Goal: Task Accomplishment & Management: Manage account settings

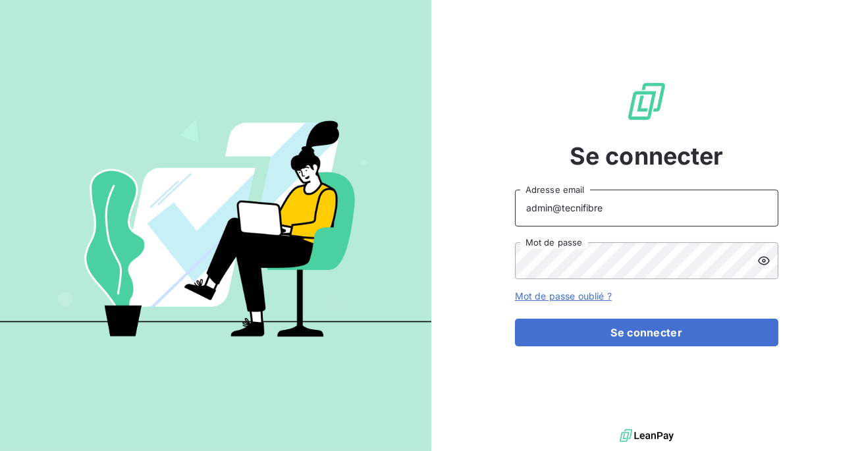
click at [609, 213] on input "admin@tecnifibre" at bounding box center [646, 208] width 263 height 37
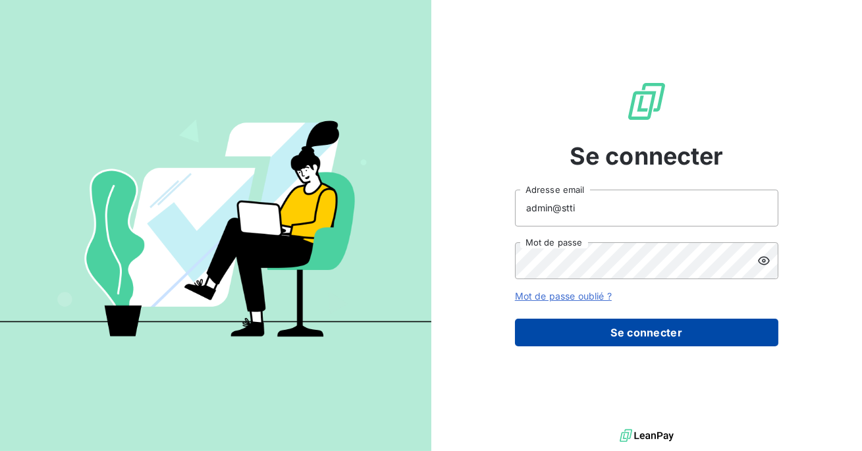
type input "admin@stti"
click at [586, 337] on button "Se connecter" at bounding box center [646, 333] width 263 height 28
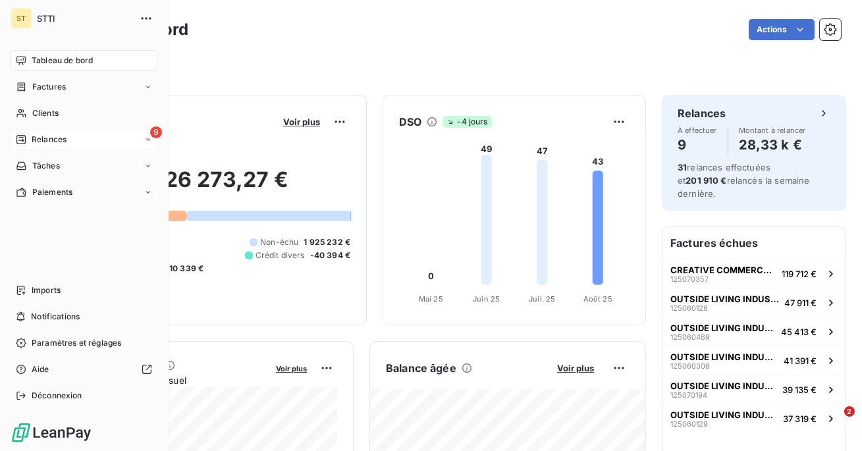
click at [61, 140] on span "Relances" at bounding box center [49, 140] width 35 height 12
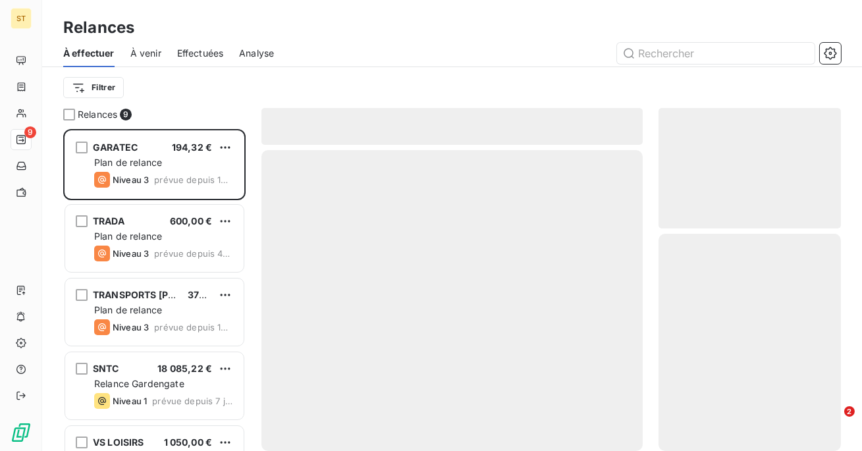
scroll to position [322, 182]
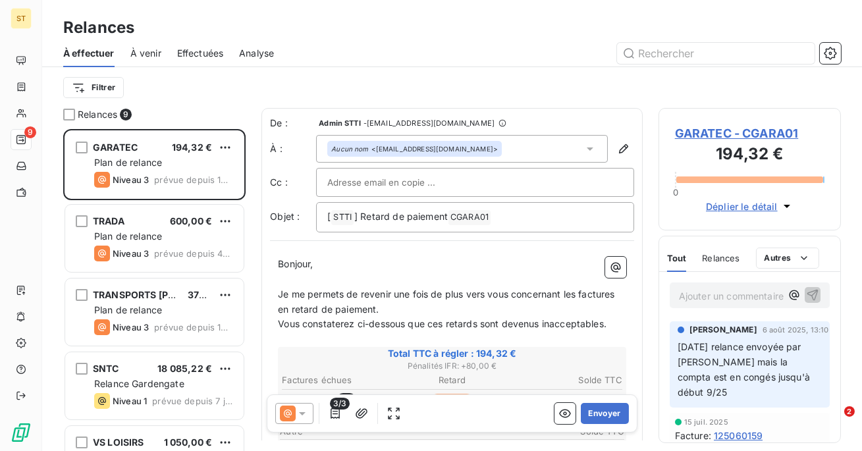
click at [306, 410] on icon at bounding box center [302, 413] width 13 height 13
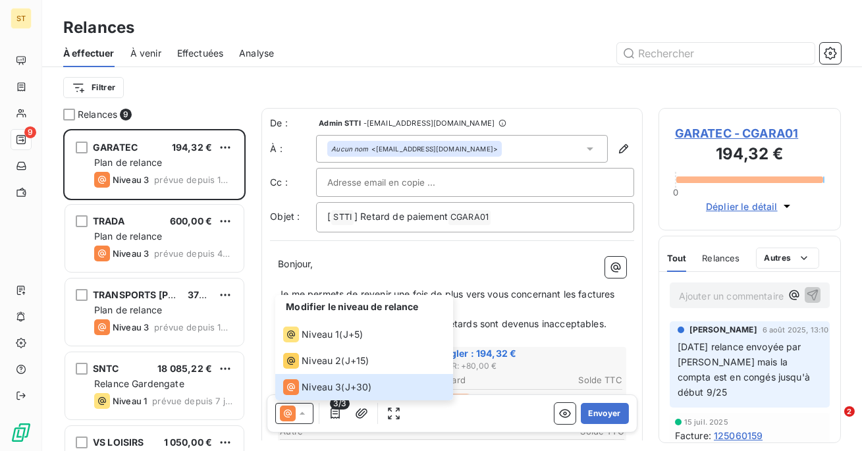
click at [845, 46] on div "À effectuer À venir Effectuées Analyse" at bounding box center [452, 54] width 820 height 28
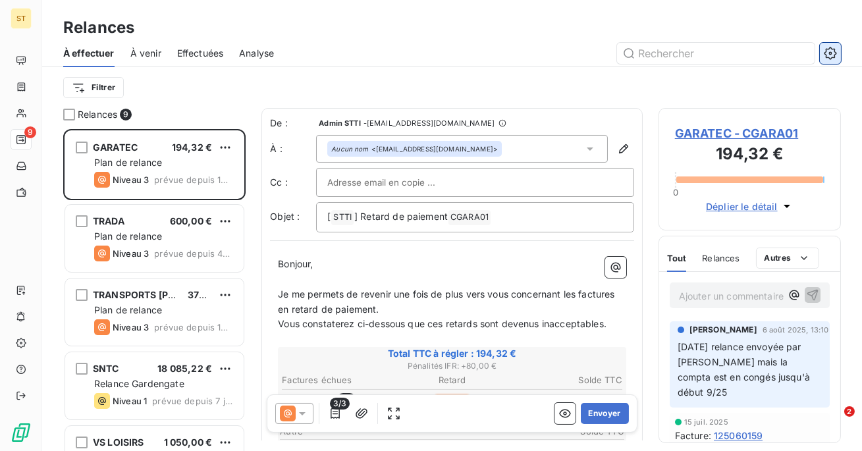
click at [834, 48] on icon "button" at bounding box center [830, 53] width 13 height 13
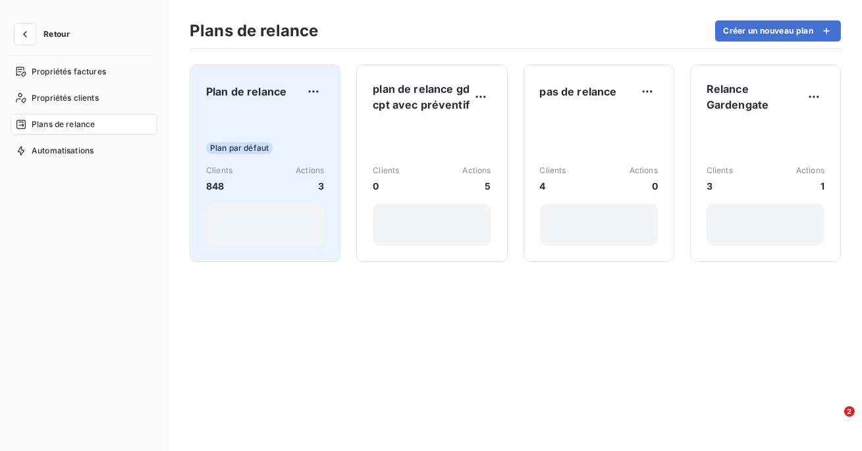
click at [291, 119] on div "Plan par défaut Clients 848 Actions 3" at bounding box center [265, 179] width 118 height 133
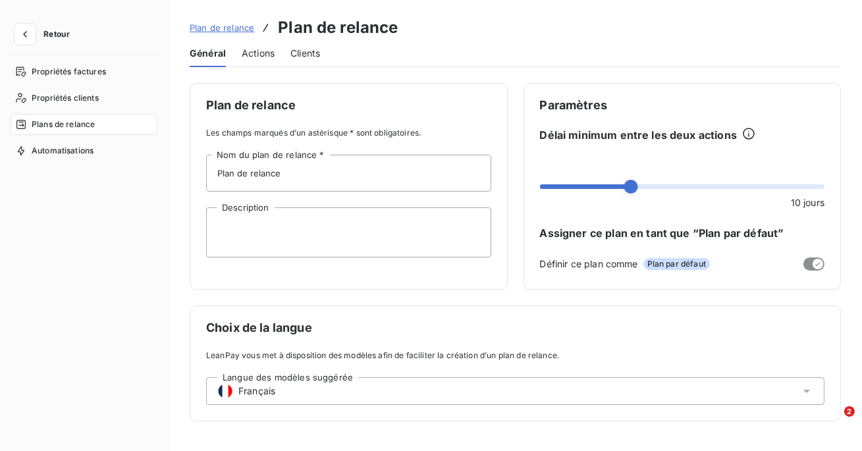
click at [269, 53] on span "Actions" at bounding box center [258, 53] width 33 height 13
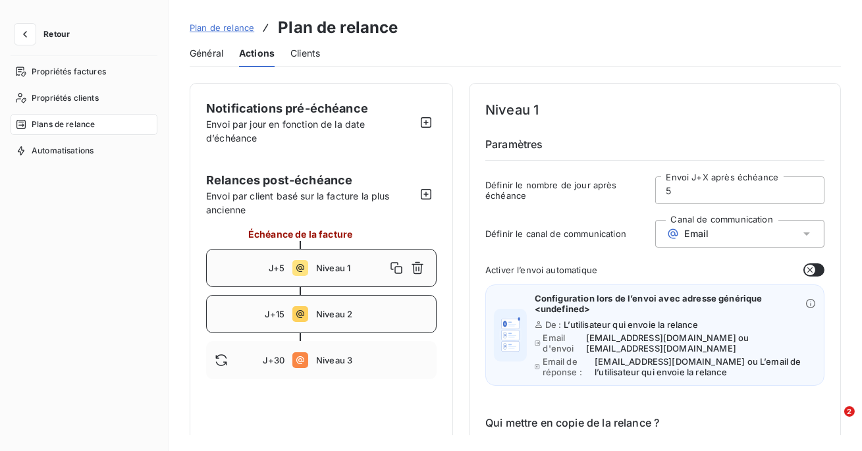
scroll to position [60, 0]
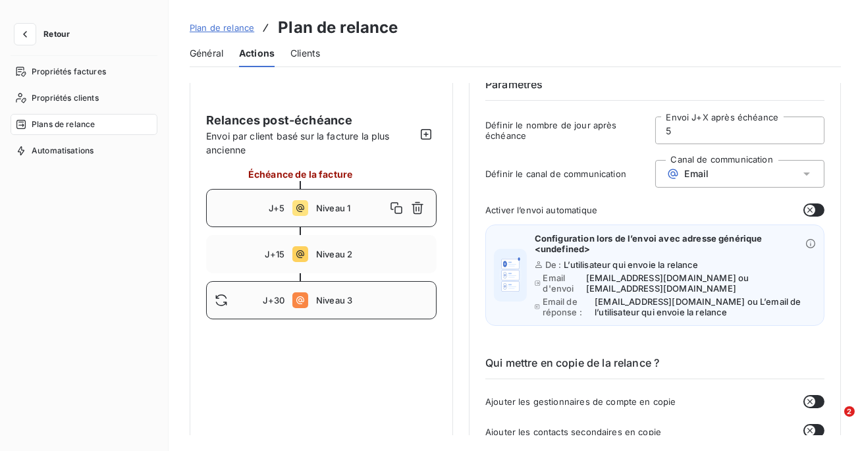
click at [357, 295] on span "Niveau 3" at bounding box center [372, 300] width 112 height 11
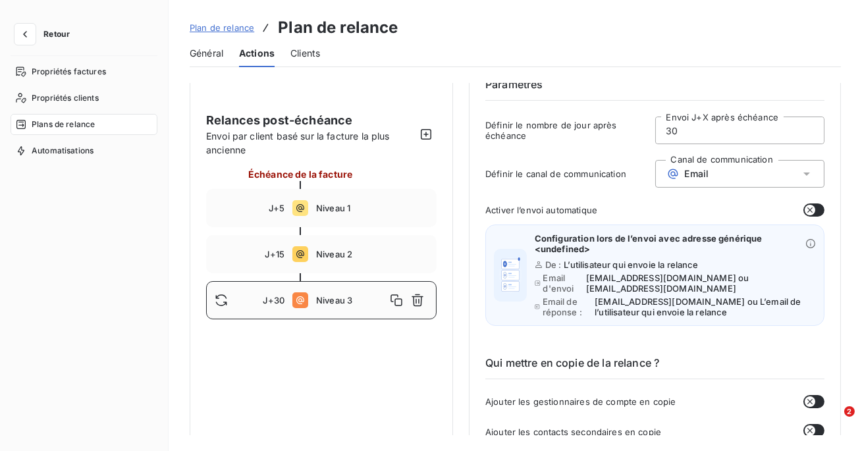
click at [746, 175] on div "Email" at bounding box center [740, 174] width 170 height 28
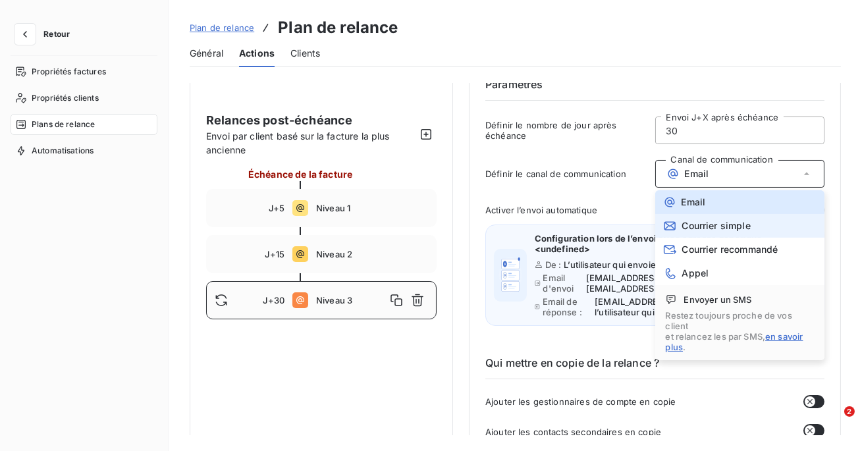
click at [708, 228] on span "Courrier simple" at bounding box center [716, 226] width 69 height 11
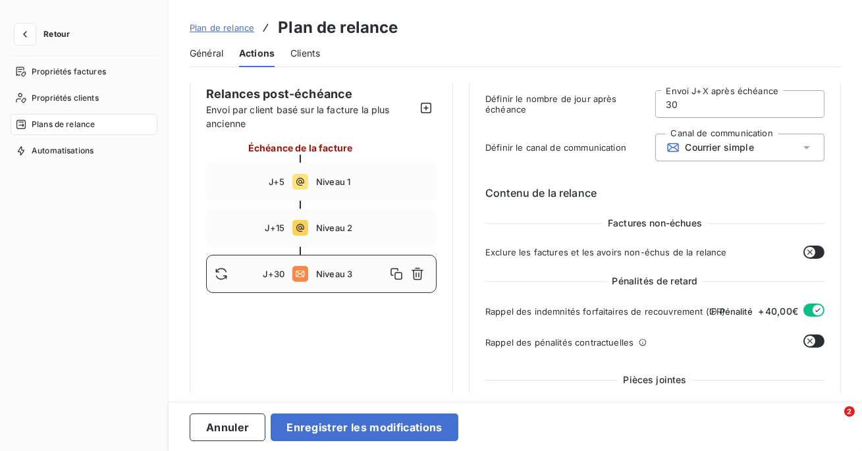
scroll to position [85, 0]
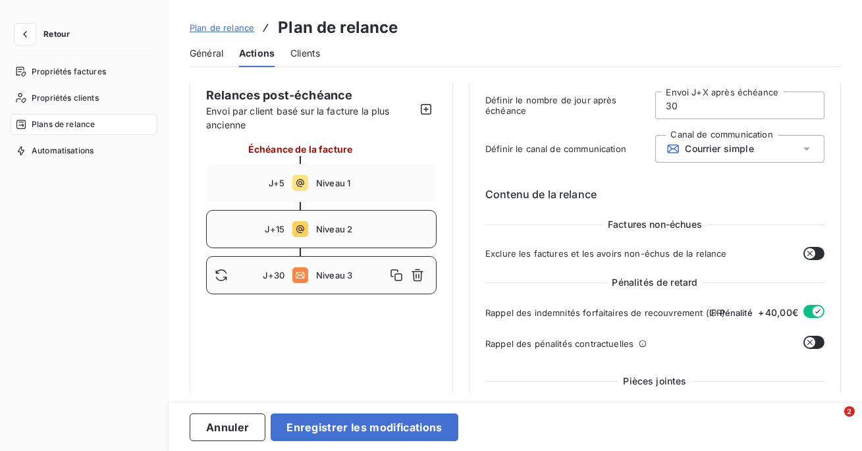
click at [336, 235] on div "J+15 Niveau 2" at bounding box center [321, 229] width 231 height 38
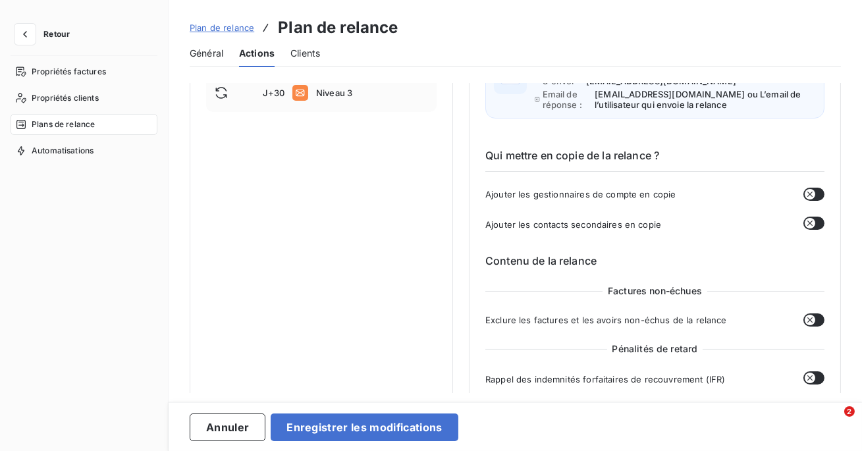
scroll to position [107, 0]
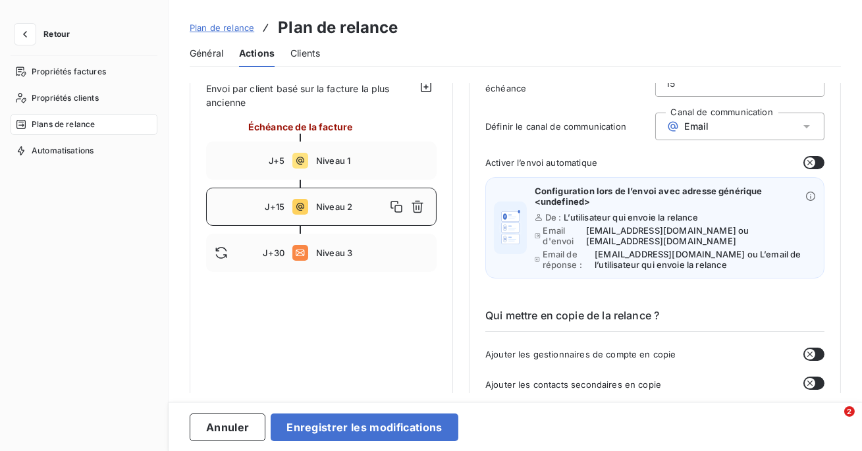
click at [723, 121] on div "Email" at bounding box center [740, 127] width 170 height 28
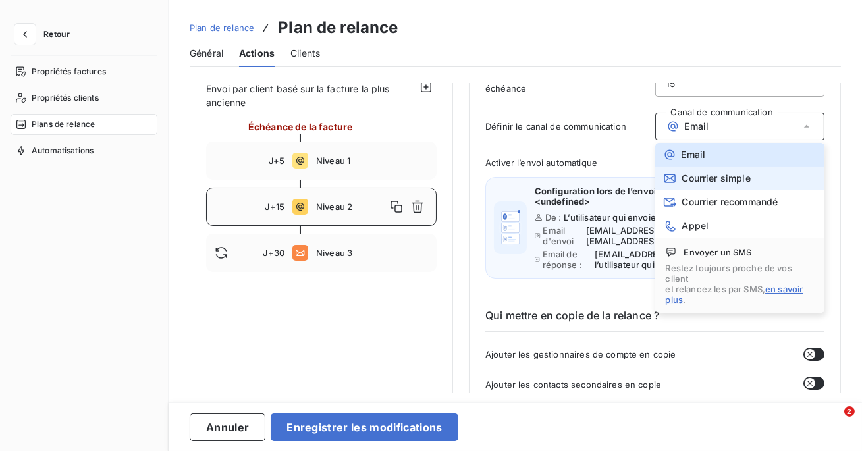
click at [699, 180] on span "Courrier simple" at bounding box center [716, 178] width 69 height 11
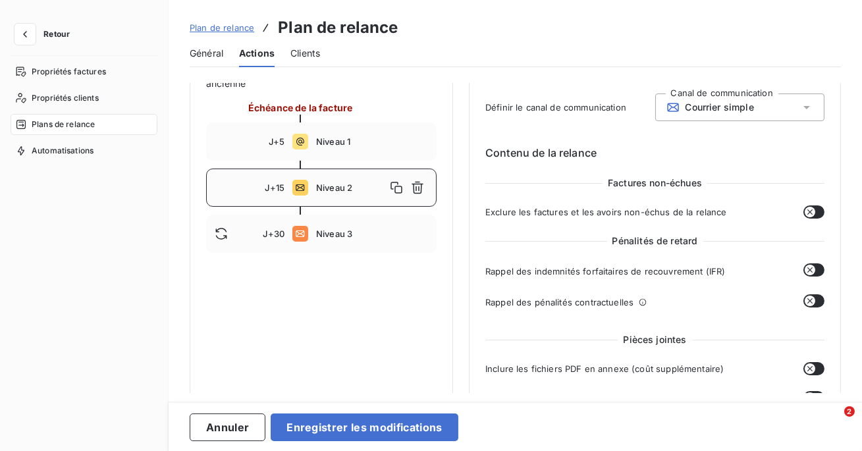
scroll to position [120, 0]
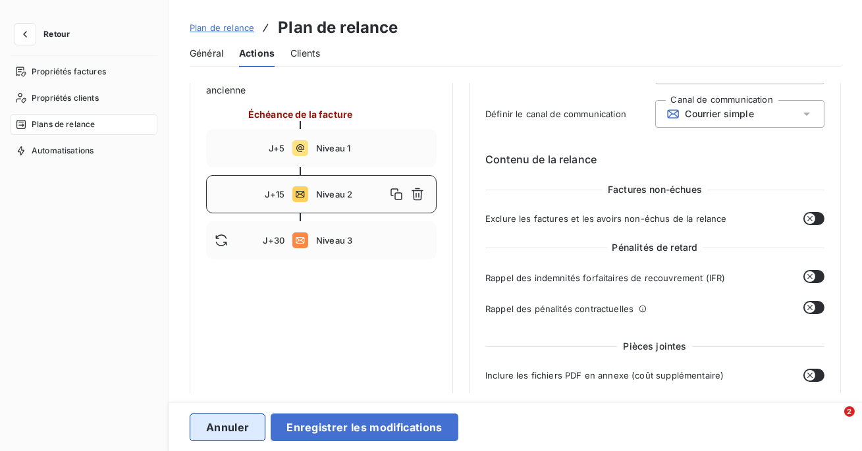
click at [202, 424] on button "Annuler" at bounding box center [228, 428] width 76 height 28
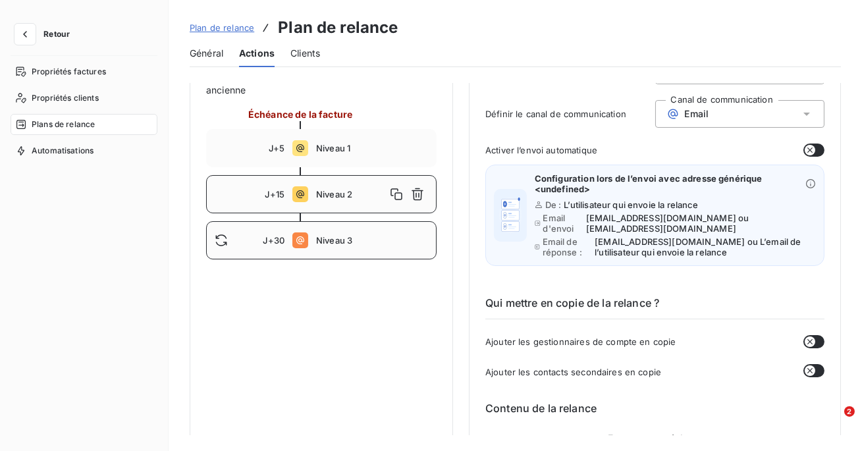
click at [343, 246] on div "J+30 Niveau 3" at bounding box center [321, 240] width 231 height 38
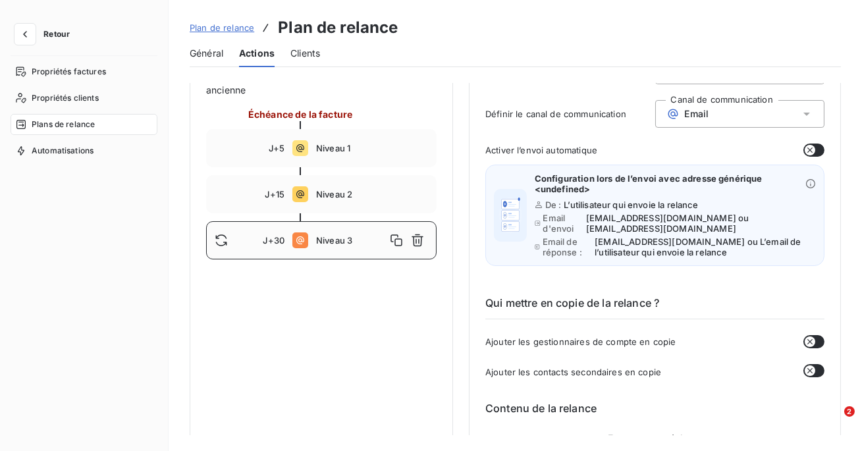
type input "30"
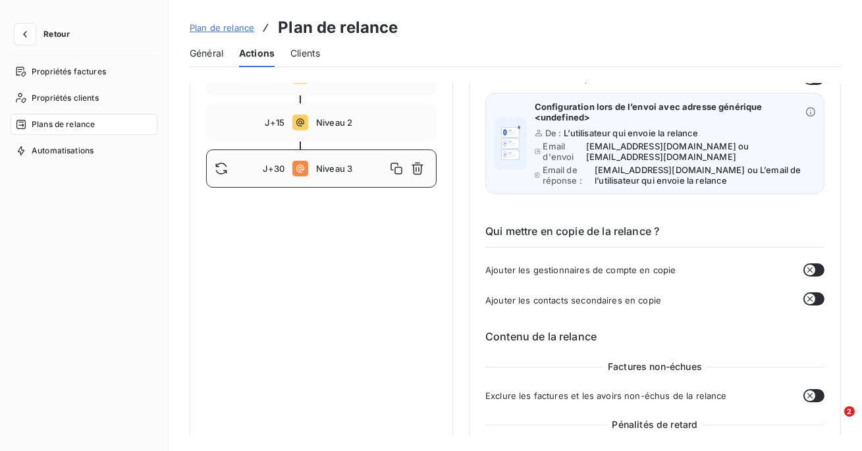
scroll to position [107, 0]
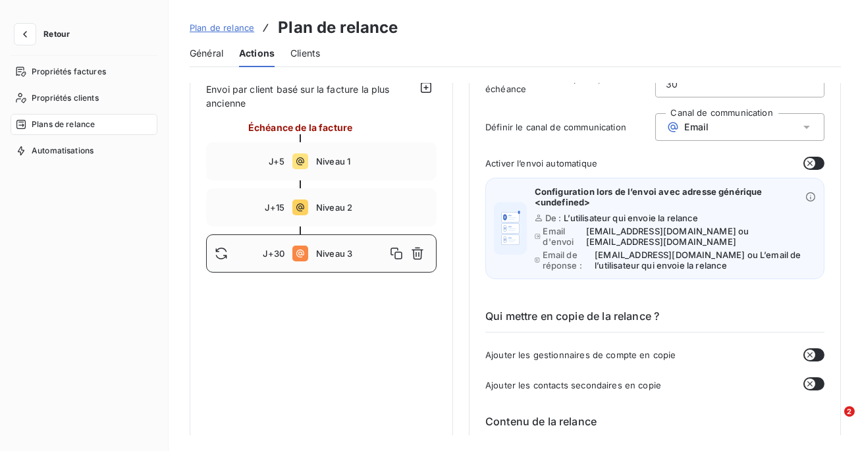
click at [218, 53] on span "Général" at bounding box center [207, 53] width 34 height 13
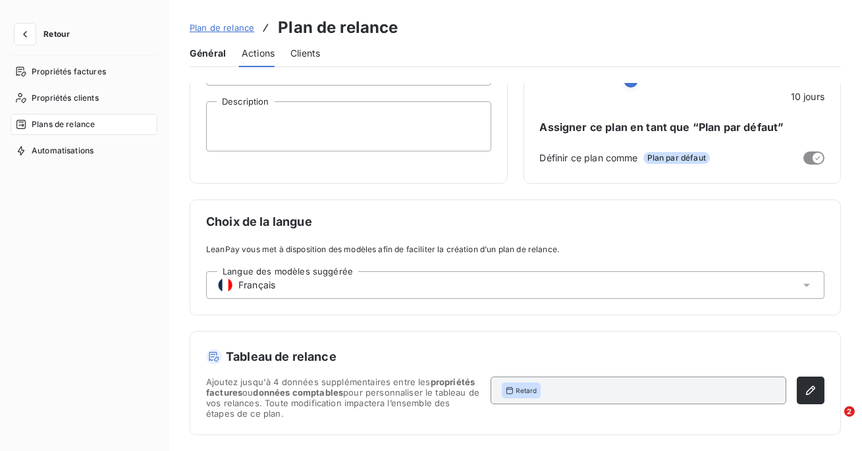
scroll to position [105, 0]
click at [225, 27] on span "Plan de relance" at bounding box center [222, 27] width 65 height 11
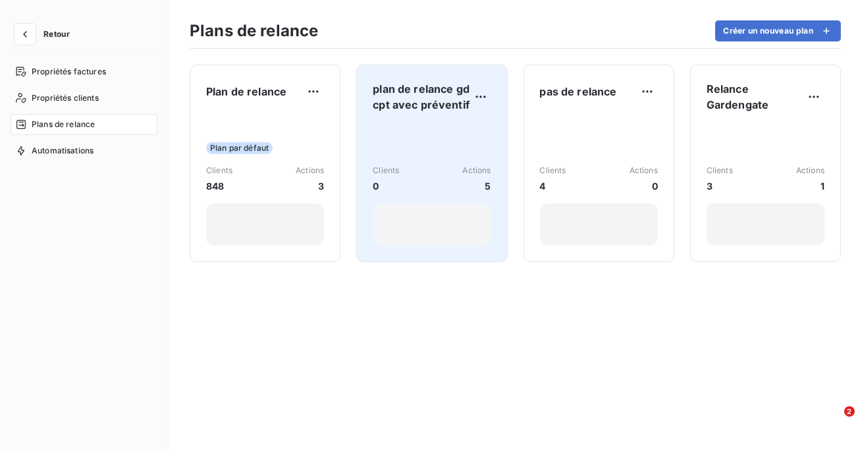
click at [453, 176] on div "Clients 0 Actions 5" at bounding box center [432, 179] width 118 height 28
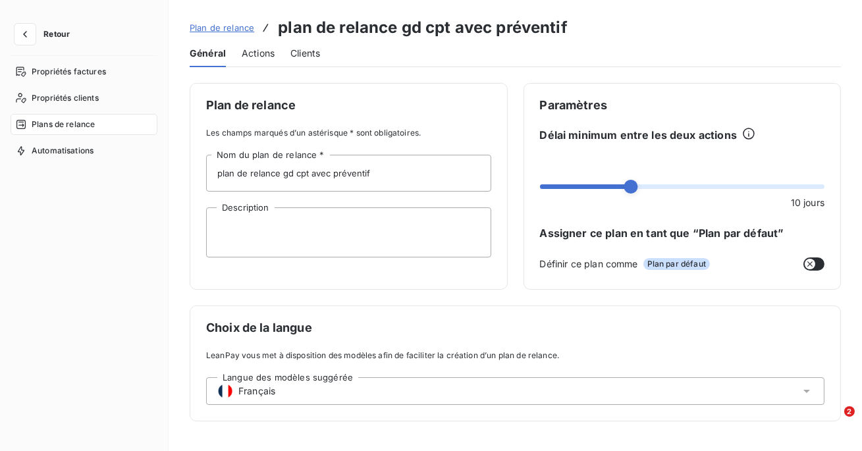
click at [262, 54] on span "Actions" at bounding box center [258, 53] width 33 height 13
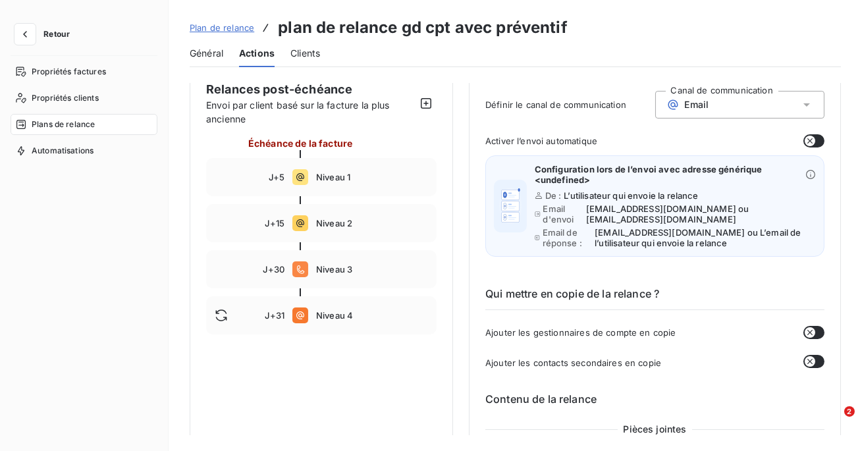
scroll to position [138, 0]
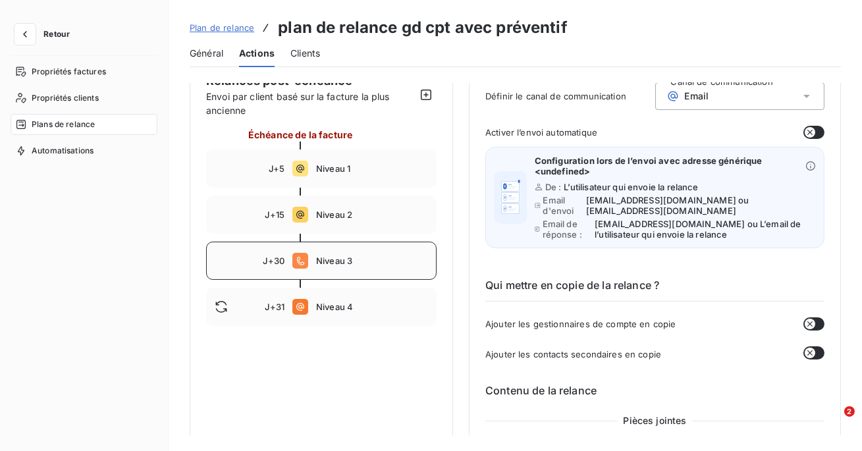
click at [350, 265] on span "Niveau 3" at bounding box center [372, 261] width 112 height 11
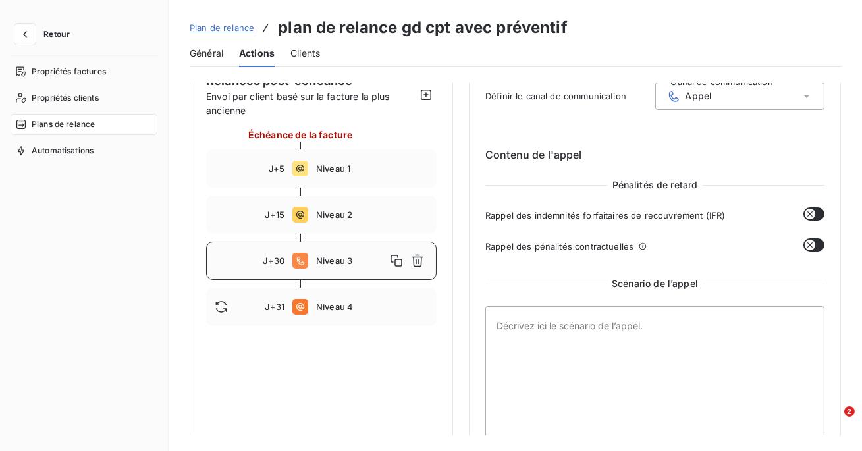
type input "30"
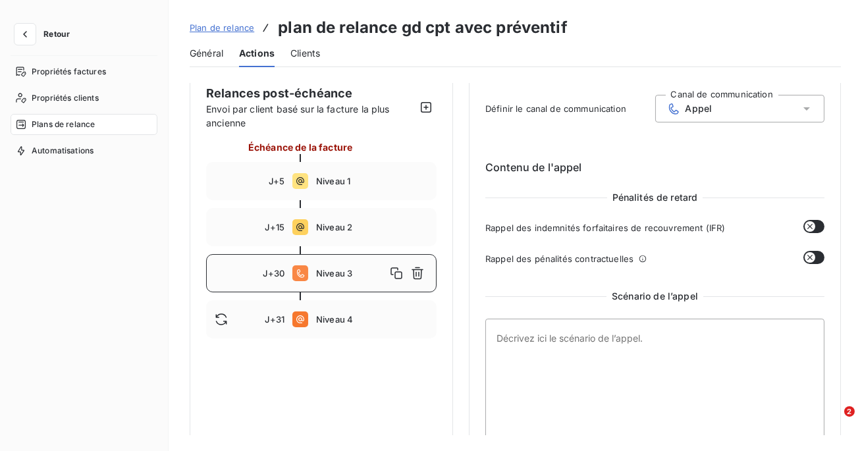
scroll to position [130, 0]
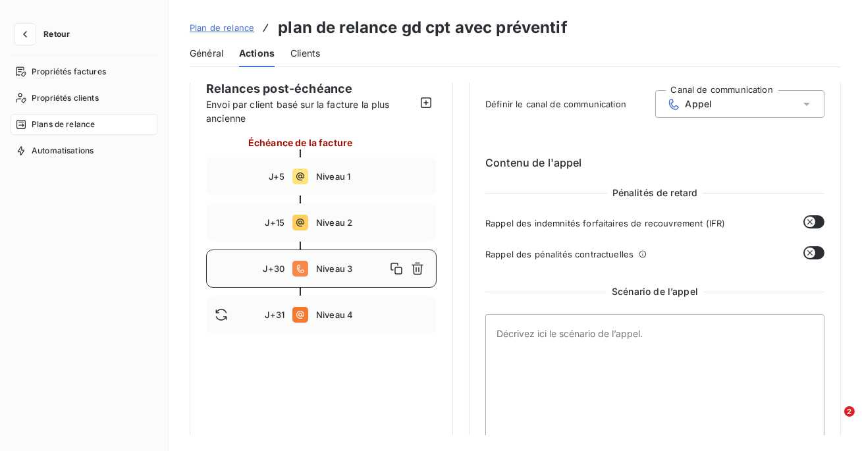
click at [213, 32] on span "Plan de relance" at bounding box center [222, 27] width 65 height 11
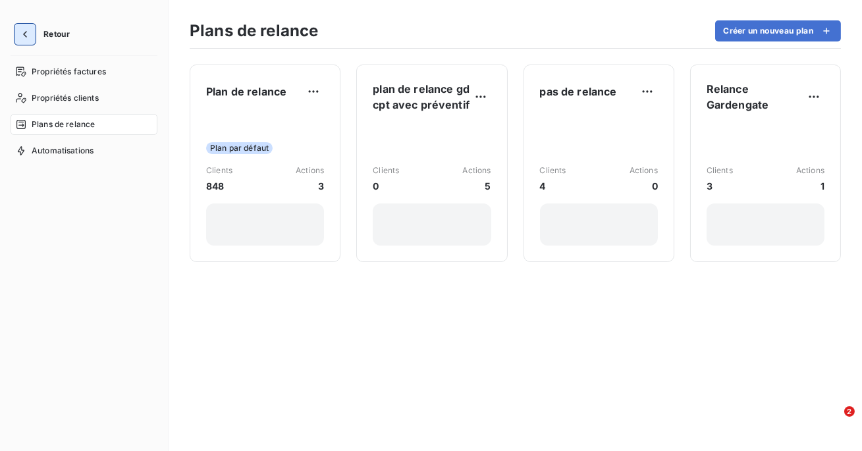
click at [25, 36] on icon "button" at bounding box center [24, 34] width 13 height 13
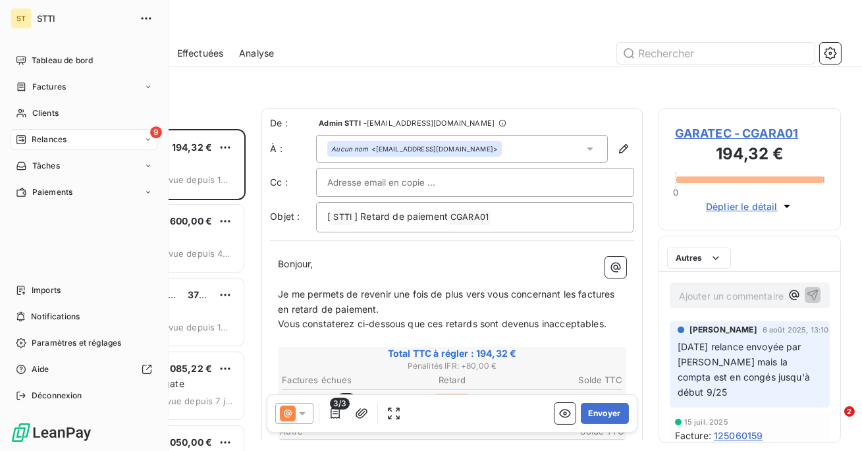
scroll to position [322, 182]
click at [103, 341] on span "Paramètres et réglages" at bounding box center [77, 343] width 90 height 12
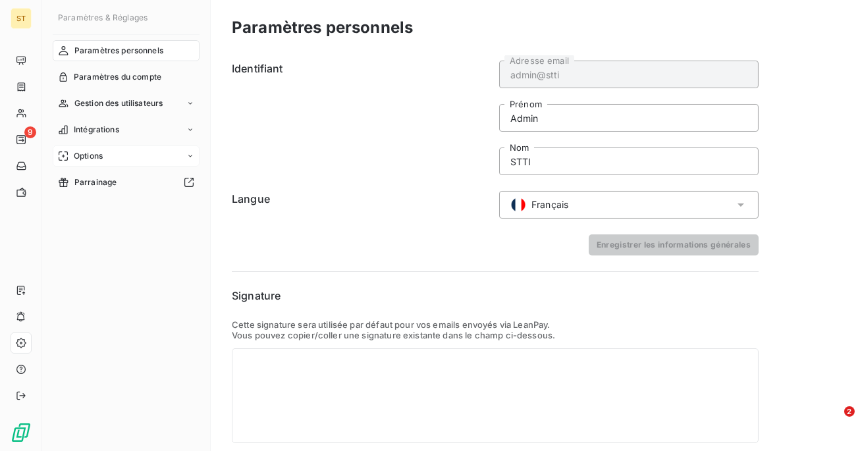
click at [111, 158] on div "Options" at bounding box center [126, 156] width 147 height 21
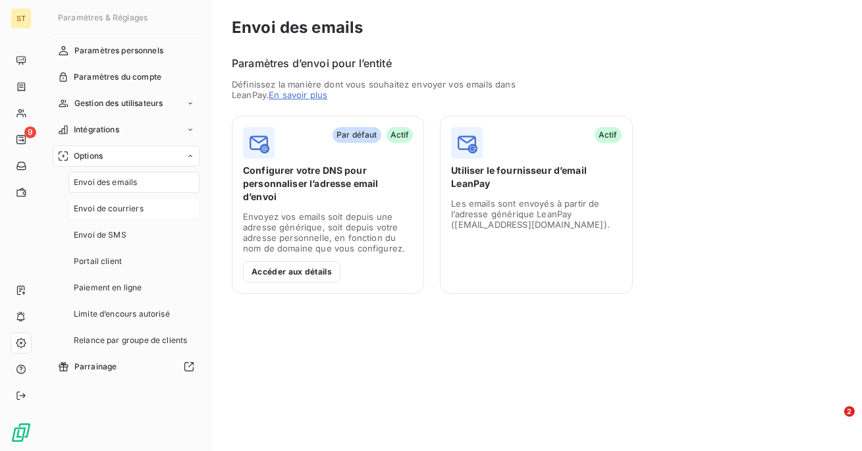
click at [126, 206] on span "Envoi de courriers" at bounding box center [109, 209] width 70 height 12
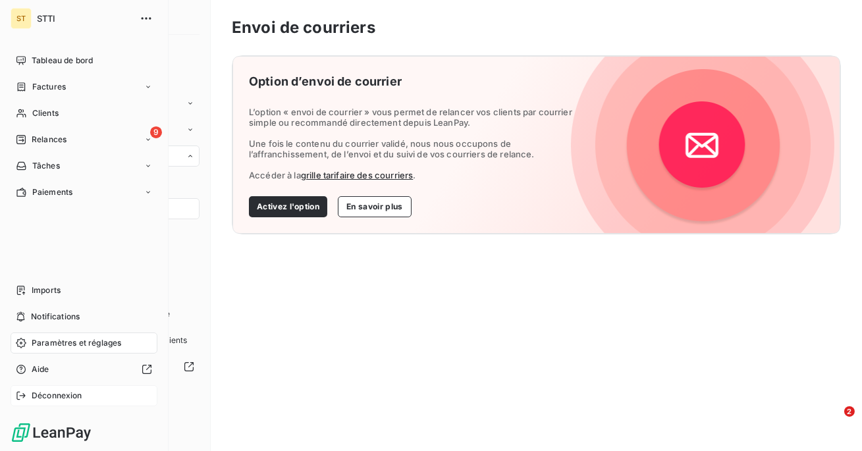
click at [58, 401] on span "Déconnexion" at bounding box center [57, 396] width 51 height 12
